Goal: Check status

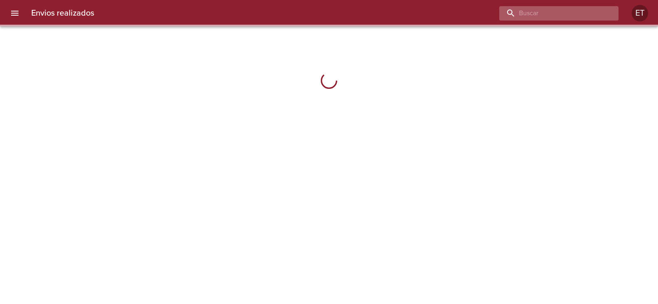
click at [582, 12] on input "buscar" at bounding box center [551, 13] width 105 height 14
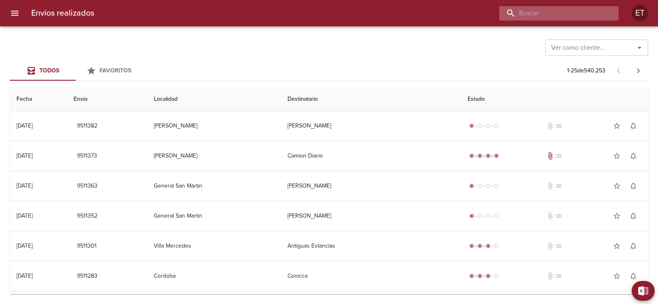
paste input "9414182"
type input "9414182"
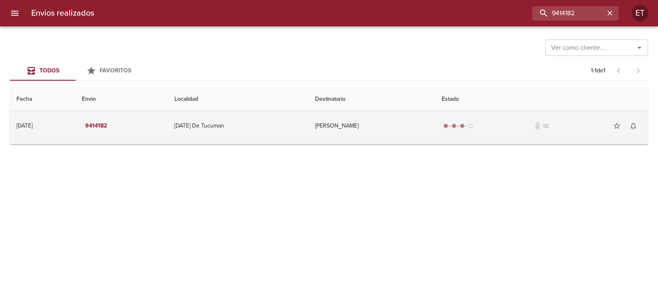
click at [435, 128] on td "[PERSON_NAME]" at bounding box center [371, 126] width 127 height 30
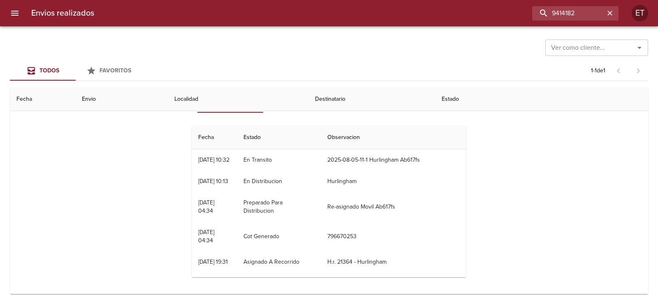
scroll to position [20, 0]
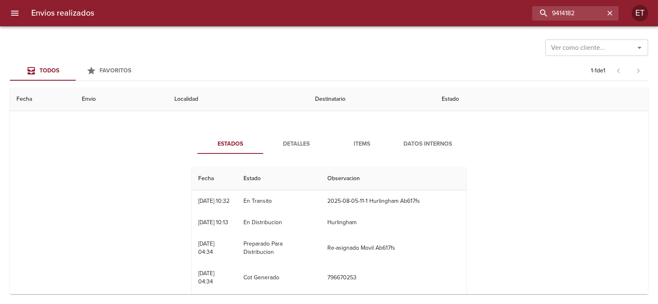
click at [295, 146] on span "Detalles" at bounding box center [296, 144] width 56 height 10
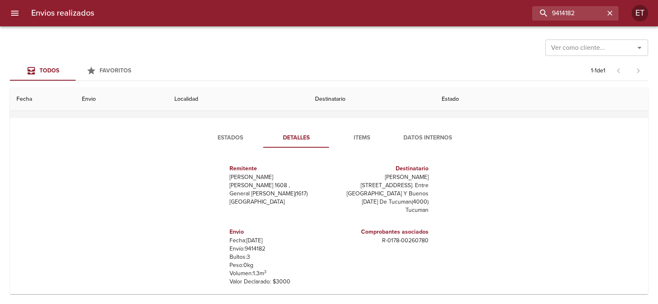
scroll to position [0, 0]
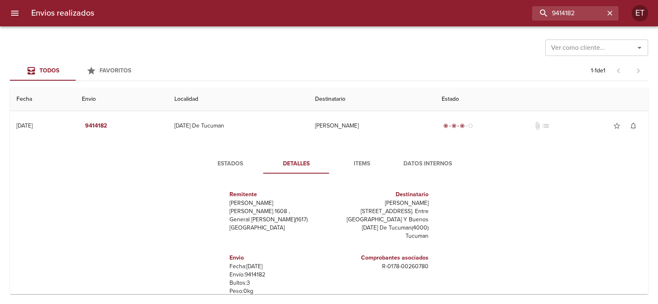
click at [246, 161] on span "Estados" at bounding box center [230, 164] width 56 height 10
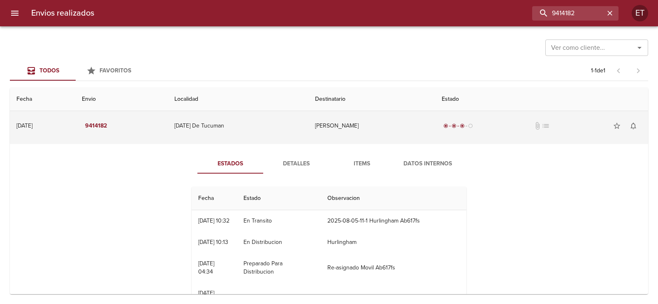
click at [198, 125] on td "[DATE] De Tucuman" at bounding box center [238, 126] width 141 height 30
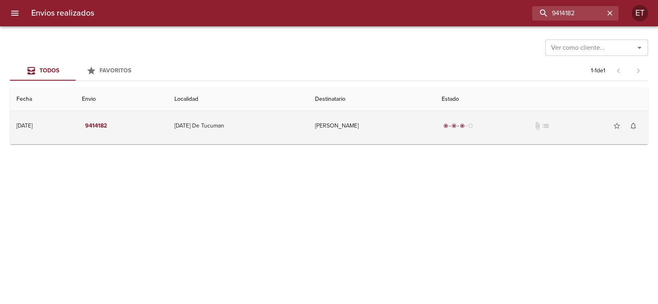
click at [200, 125] on td "[DATE] De Tucuman" at bounding box center [238, 126] width 141 height 30
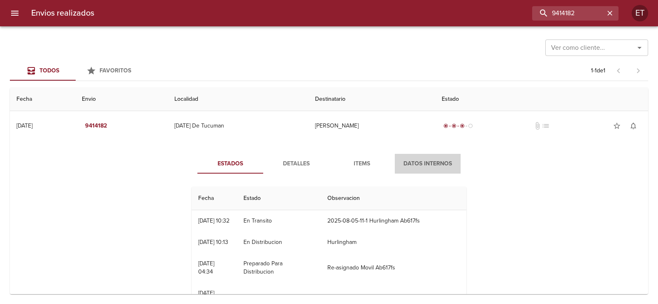
click at [441, 169] on span "Datos Internos" at bounding box center [428, 164] width 56 height 10
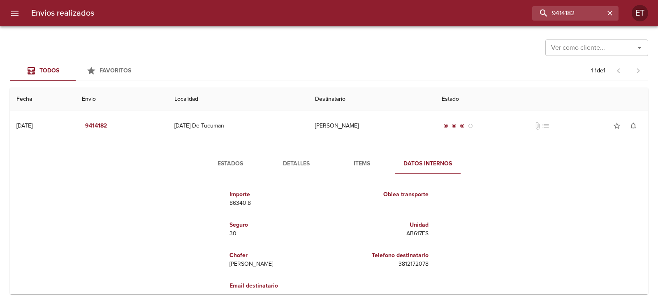
click at [369, 162] on span "Items" at bounding box center [362, 164] width 56 height 10
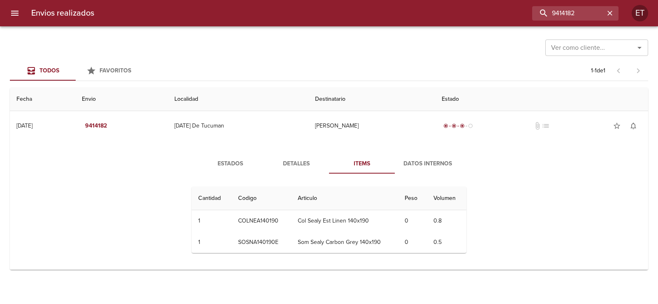
click at [441, 155] on button "Datos Internos" at bounding box center [428, 164] width 66 height 20
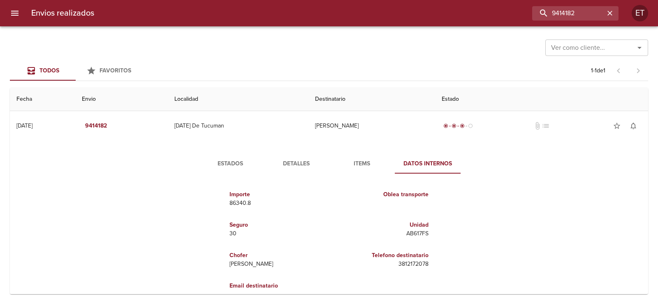
scroll to position [16, 0]
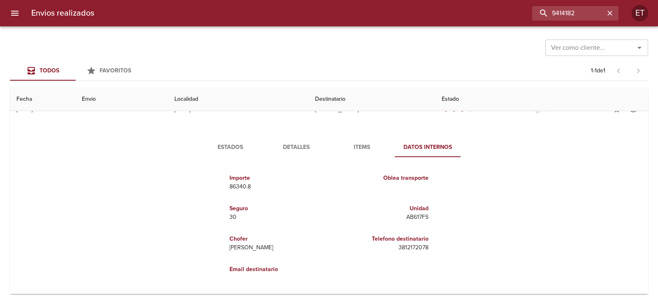
click at [363, 152] on span "Items" at bounding box center [362, 147] width 56 height 10
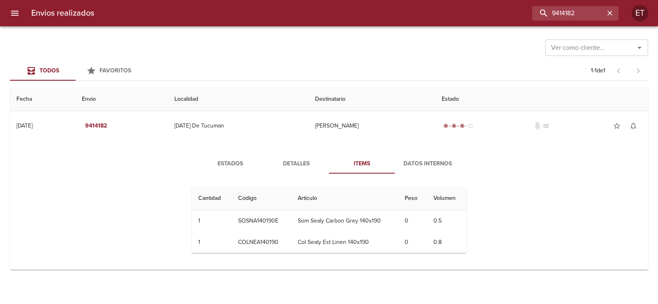
scroll to position [0, 0]
click at [292, 167] on span "Detalles" at bounding box center [296, 164] width 56 height 10
